Goal: Task Accomplishment & Management: Use online tool/utility

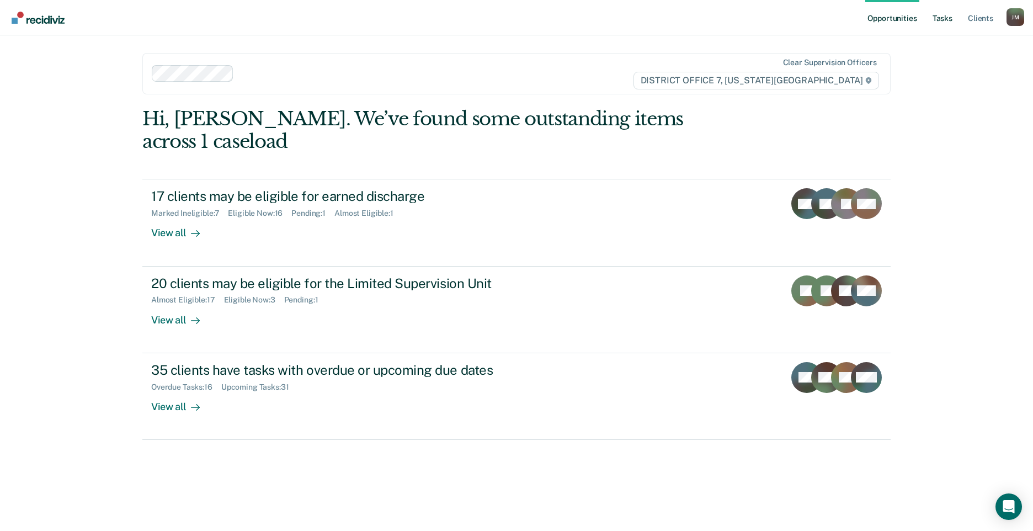
click at [950, 15] on link "Tasks" at bounding box center [942, 17] width 24 height 35
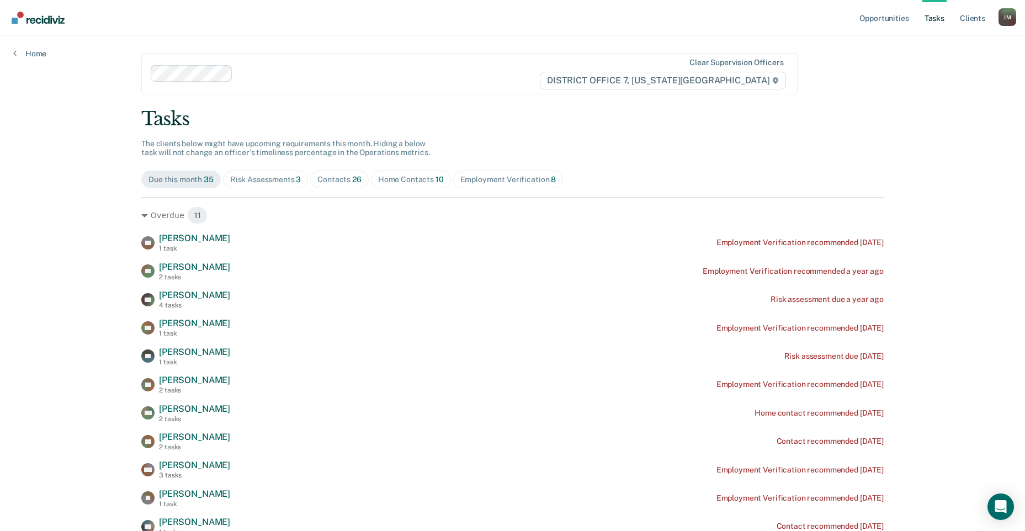
click at [317, 180] on div "Contacts 26" at bounding box center [339, 179] width 44 height 9
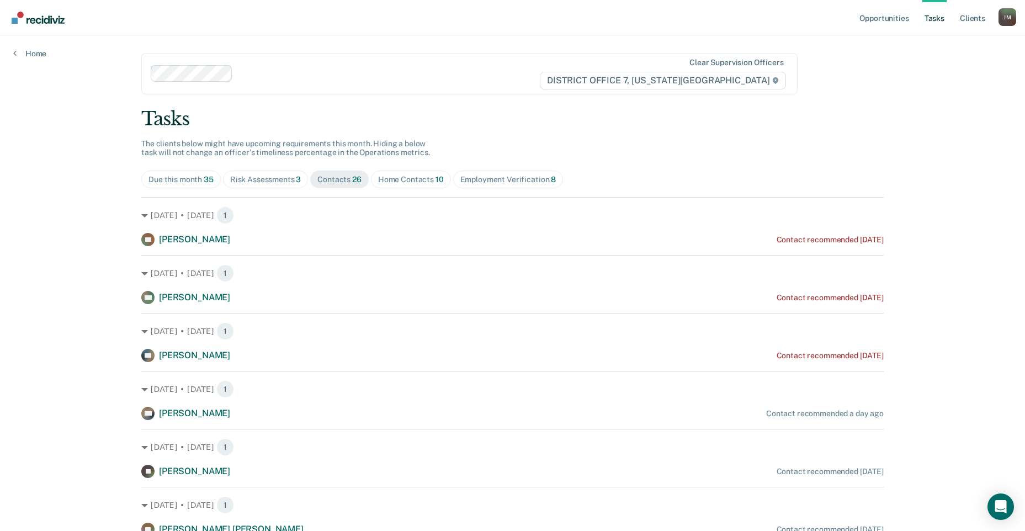
click at [423, 177] on div "Home Contacts 10" at bounding box center [411, 179] width 66 height 9
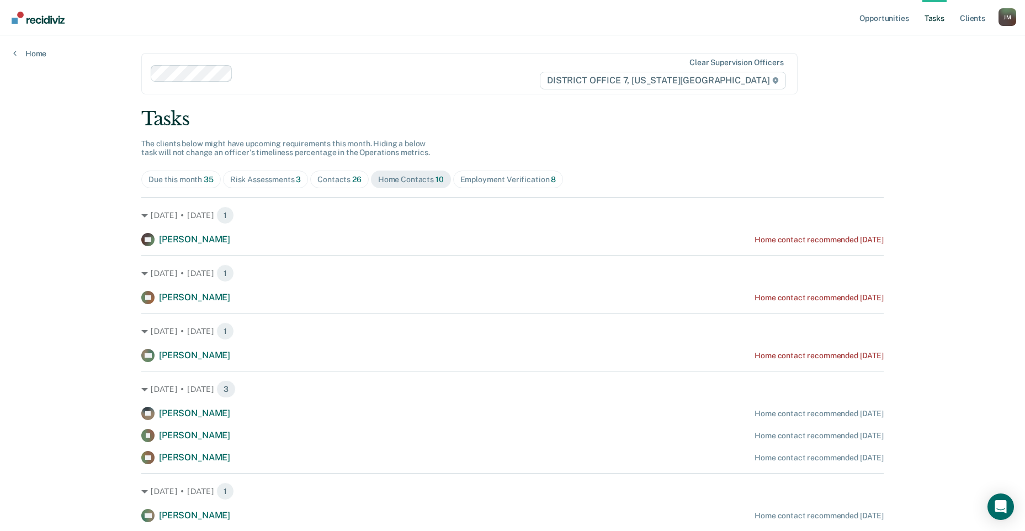
click at [346, 180] on div "Contacts 26" at bounding box center [339, 179] width 44 height 9
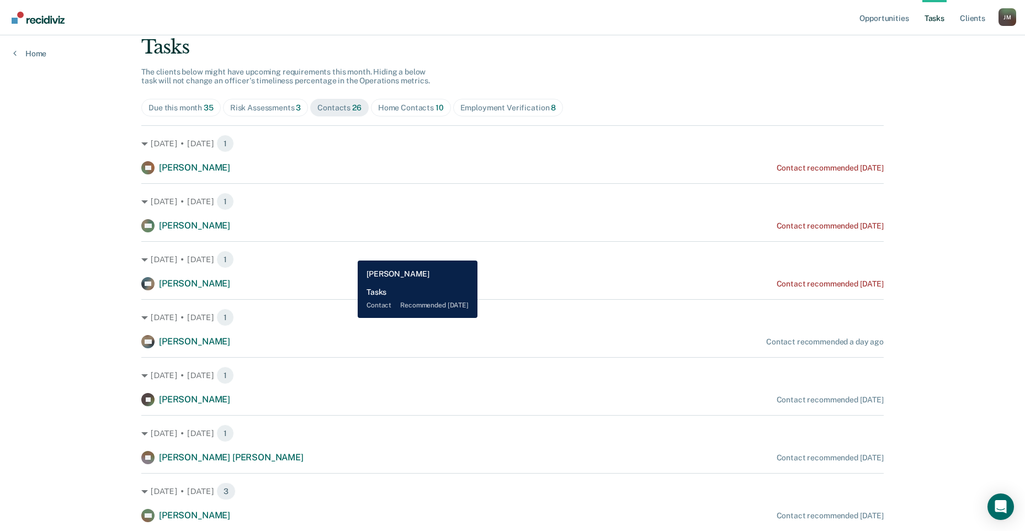
scroll to position [55, 0]
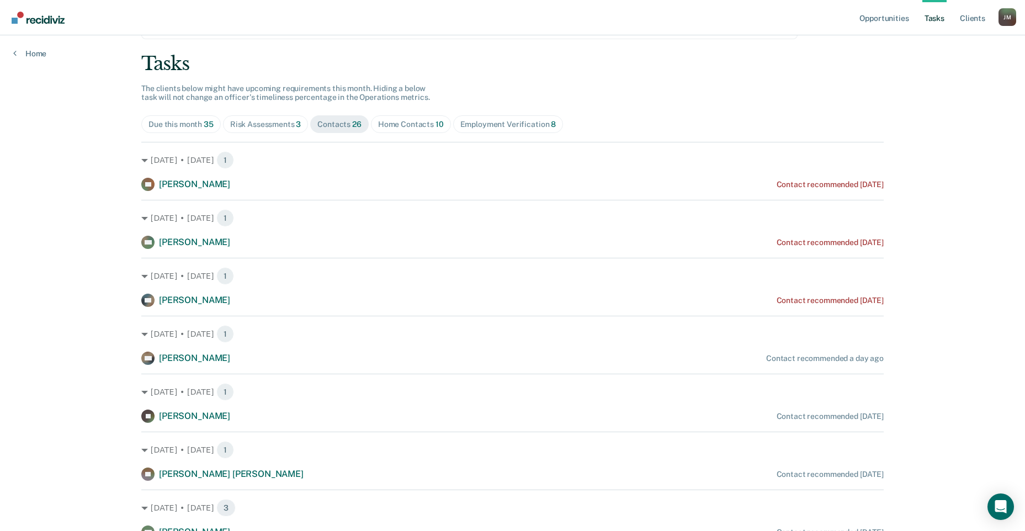
click at [409, 124] on div "Home Contacts 10" at bounding box center [411, 124] width 66 height 9
